Goal: Find specific page/section: Find specific page/section

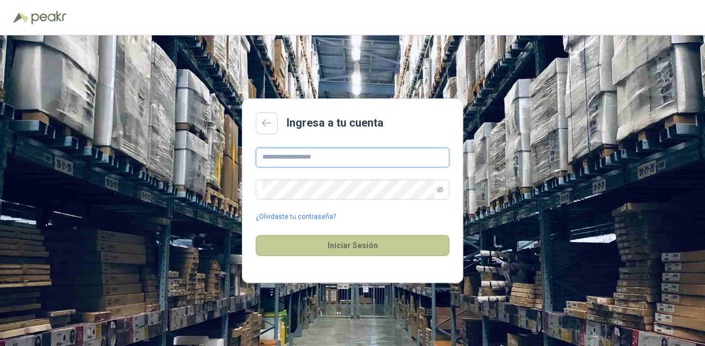
type input "**********"
click at [356, 252] on button "Iniciar Sesión" at bounding box center [353, 245] width 194 height 21
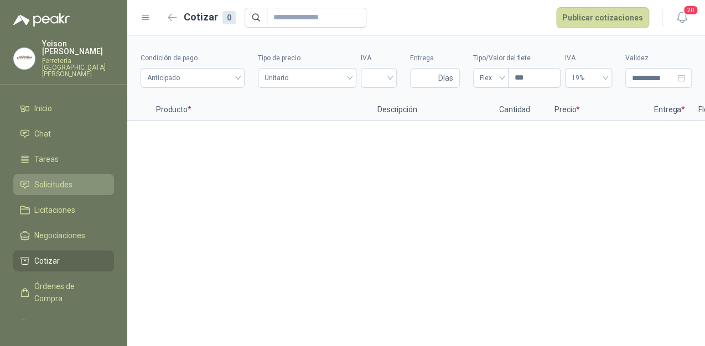
click at [60, 179] on span "Solicitudes" at bounding box center [53, 185] width 38 height 12
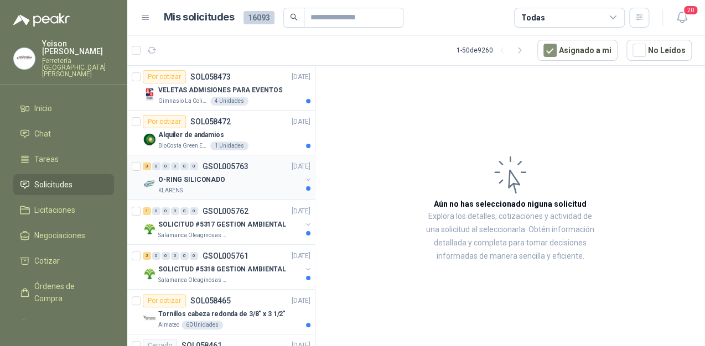
scroll to position [44, 0]
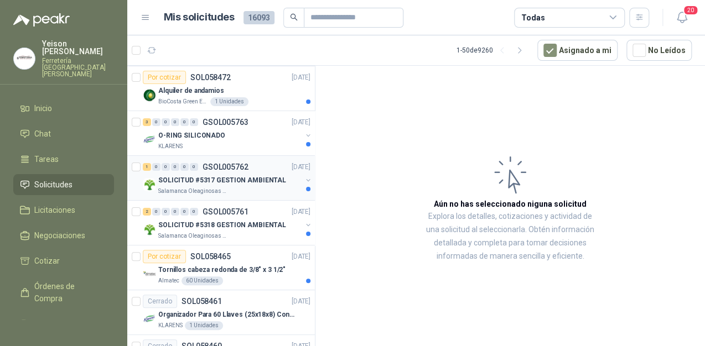
click at [215, 181] on p "SOLICITUD #5317 GESTION AMBIENTAL" at bounding box center [222, 180] width 128 height 11
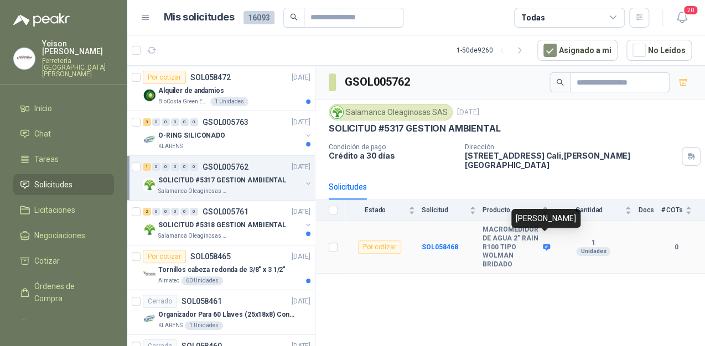
click at [548, 243] on icon at bounding box center [546, 247] width 8 height 8
click at [222, 220] on p "SOLICITUD #5318 GESTION AMBIENTAL" at bounding box center [222, 225] width 128 height 11
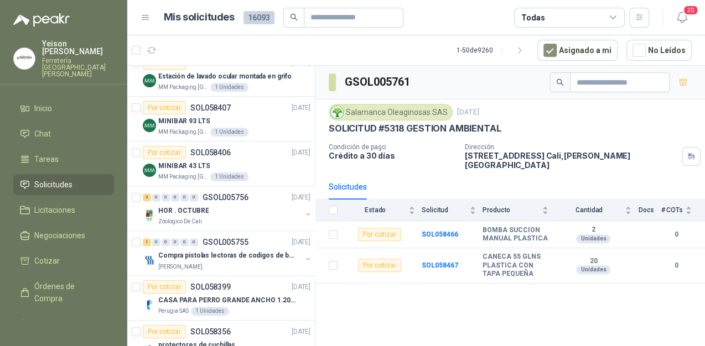
scroll to position [708, 0]
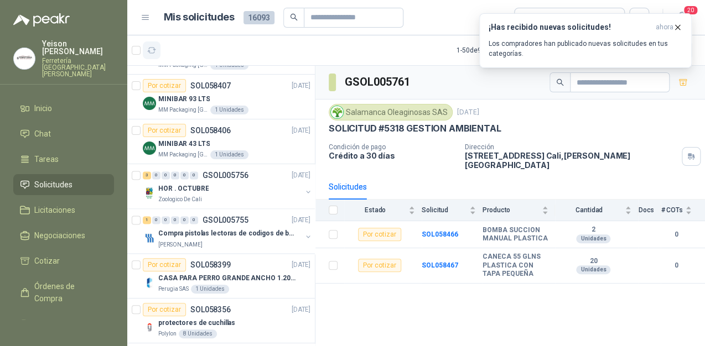
click at [155, 53] on icon "button" at bounding box center [151, 50] width 9 height 9
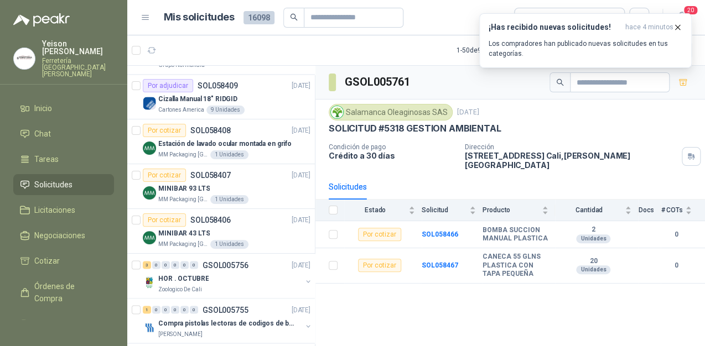
scroll to position [797, 0]
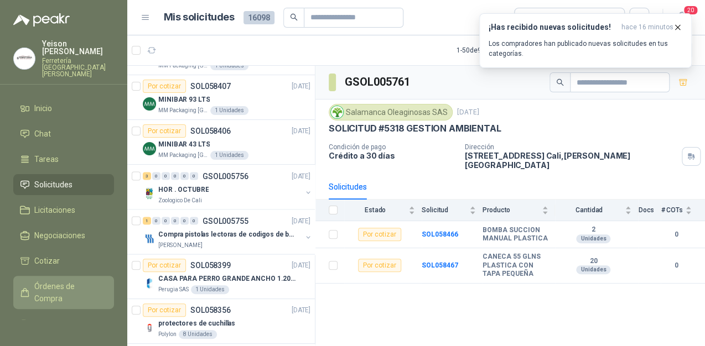
click at [69, 280] on span "Órdenes de Compra" at bounding box center [68, 292] width 69 height 24
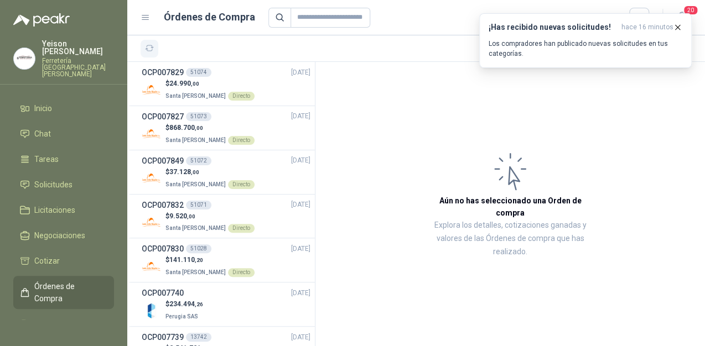
click at [143, 53] on button "button" at bounding box center [150, 49] width 18 height 18
click at [70, 179] on span "Solicitudes" at bounding box center [53, 185] width 38 height 12
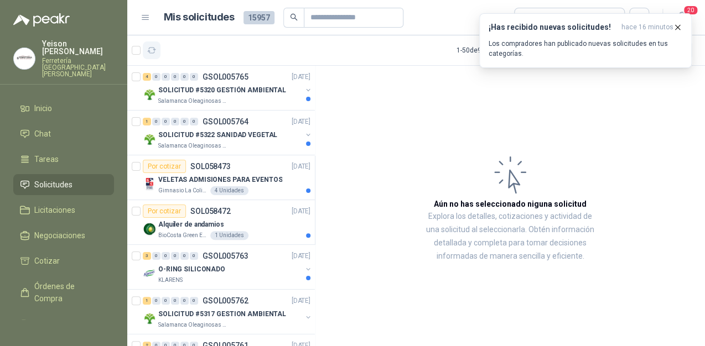
click at [153, 49] on icon "button" at bounding box center [151, 50] width 9 height 9
click at [675, 23] on icon "button" at bounding box center [677, 27] width 9 height 9
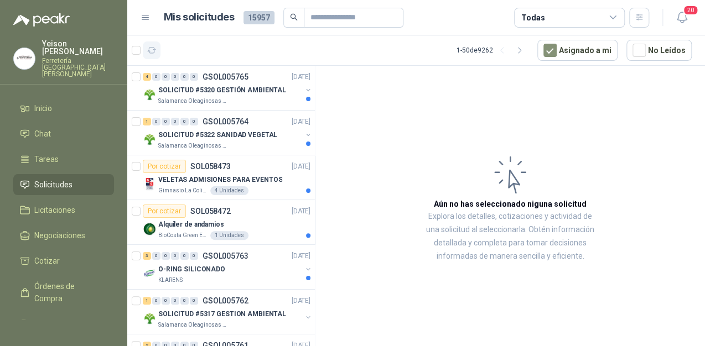
click at [153, 44] on button "button" at bounding box center [152, 50] width 18 height 18
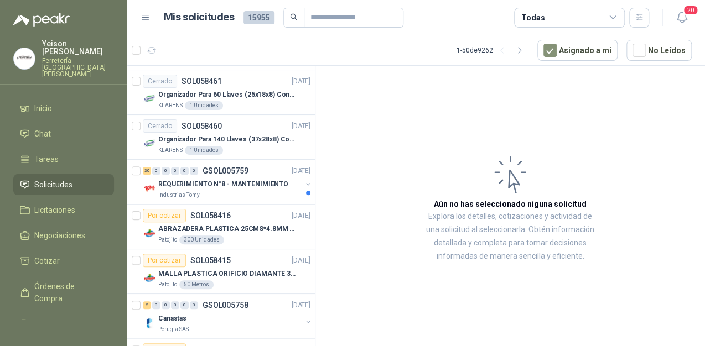
scroll to position [487, 0]
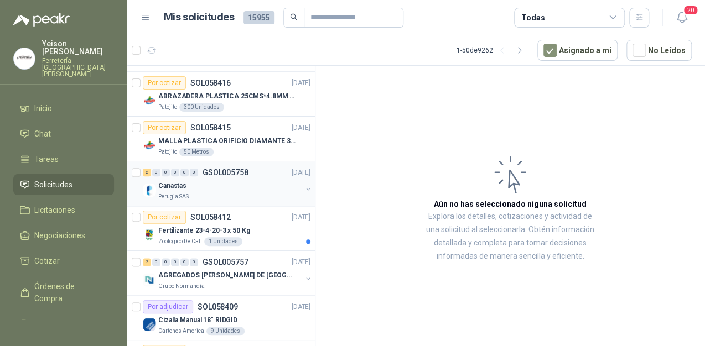
click at [238, 188] on div "Canastas" at bounding box center [229, 185] width 143 height 13
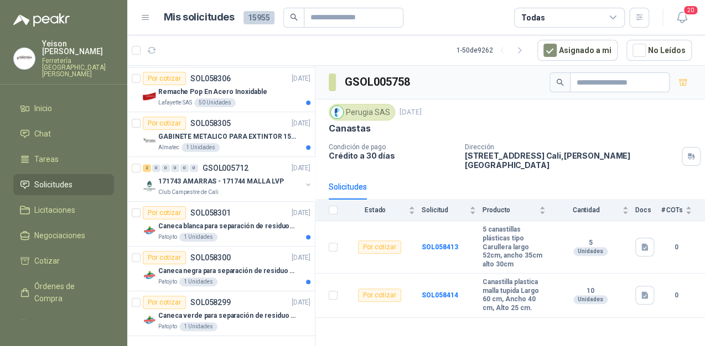
scroll to position [1975, 0]
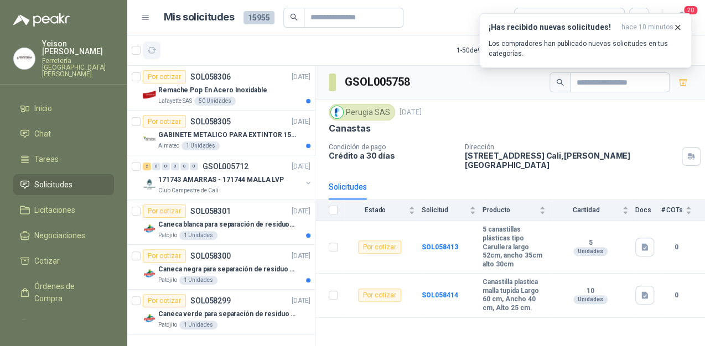
click at [159, 48] on button "button" at bounding box center [152, 50] width 18 height 18
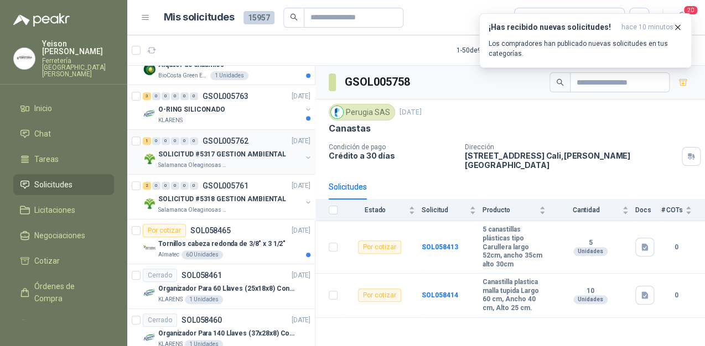
scroll to position [0, 0]
